Goal: Book appointment/travel/reservation

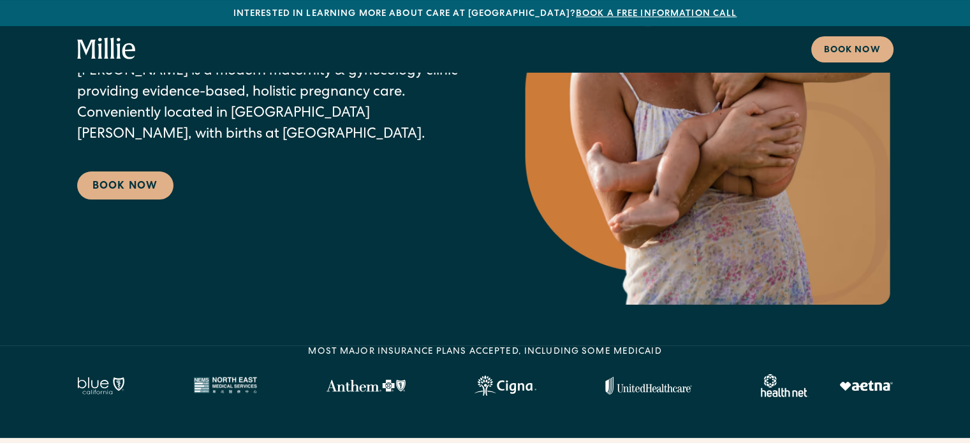
scroll to position [255, 0]
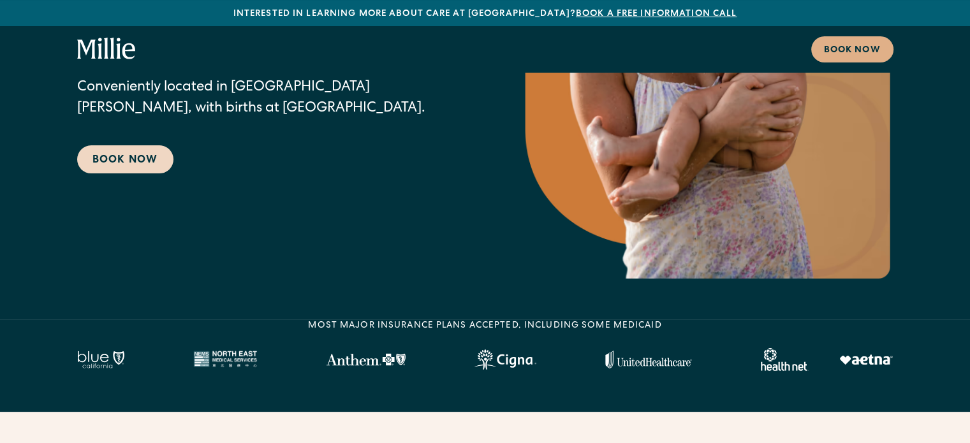
click at [131, 159] on link "Book Now" at bounding box center [125, 159] width 96 height 28
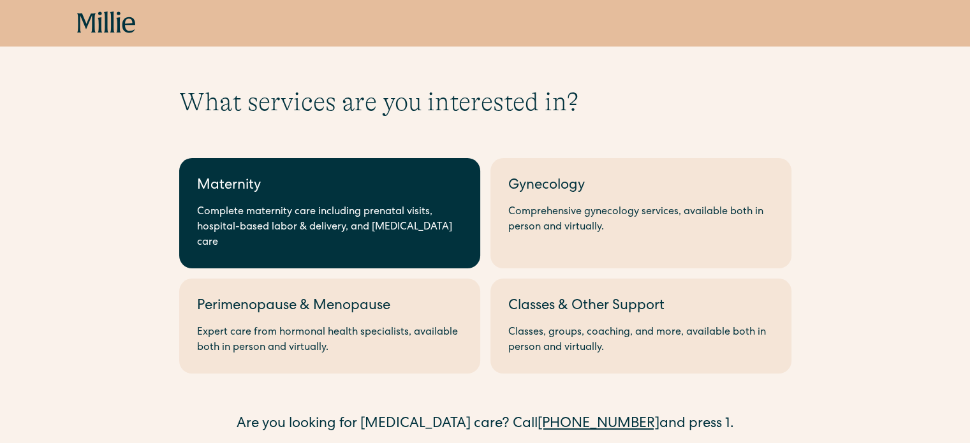
click at [401, 187] on div "Maternity" at bounding box center [329, 186] width 265 height 21
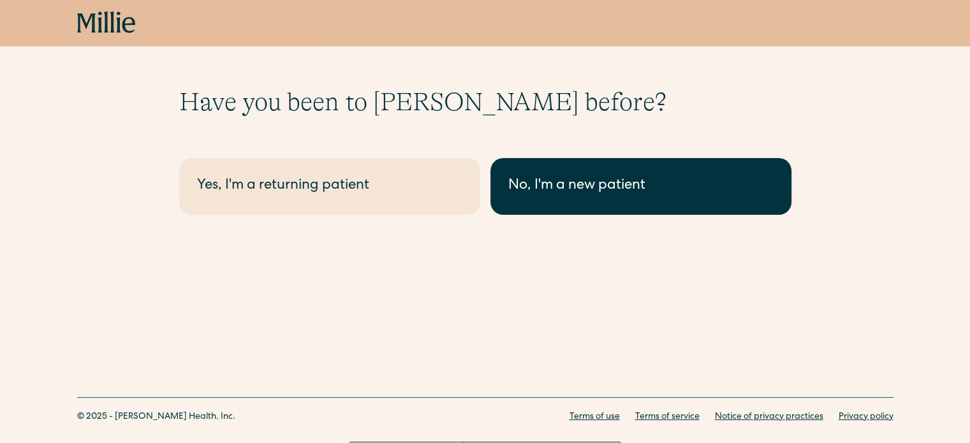
click at [588, 188] on div "No, I'm a new patient" at bounding box center [640, 186] width 265 height 21
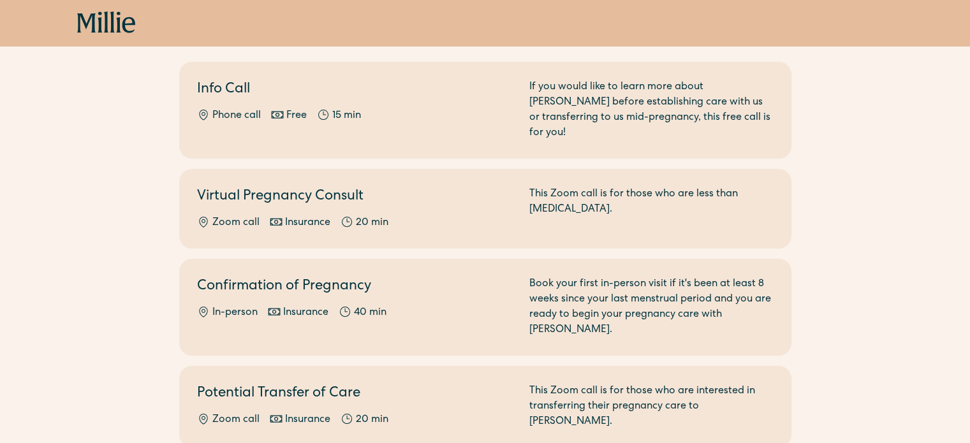
scroll to position [128, 0]
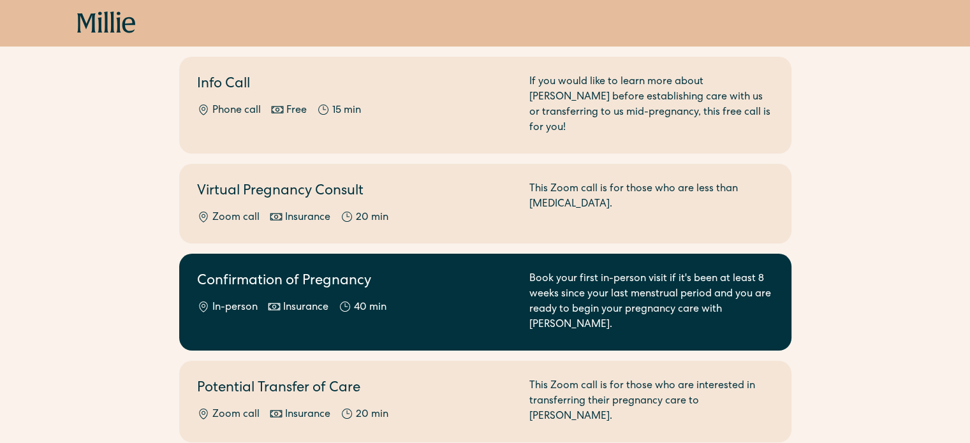
click at [584, 289] on div "Book your first in-person visit if it's been at least 8 weeks since your last m…" at bounding box center [651, 302] width 244 height 61
